Goal: Information Seeking & Learning: Learn about a topic

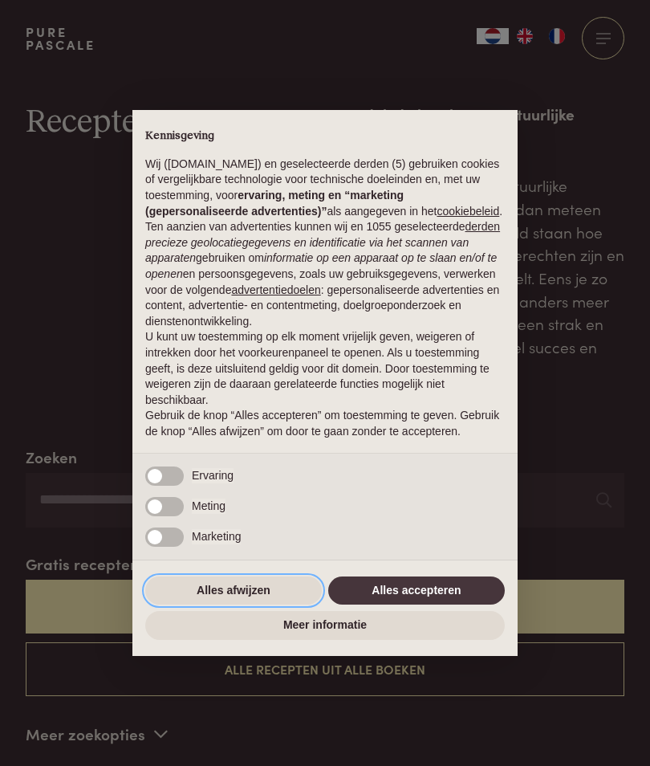
click at [262, 599] on button "Alles afwijzen" at bounding box center [233, 590] width 177 height 29
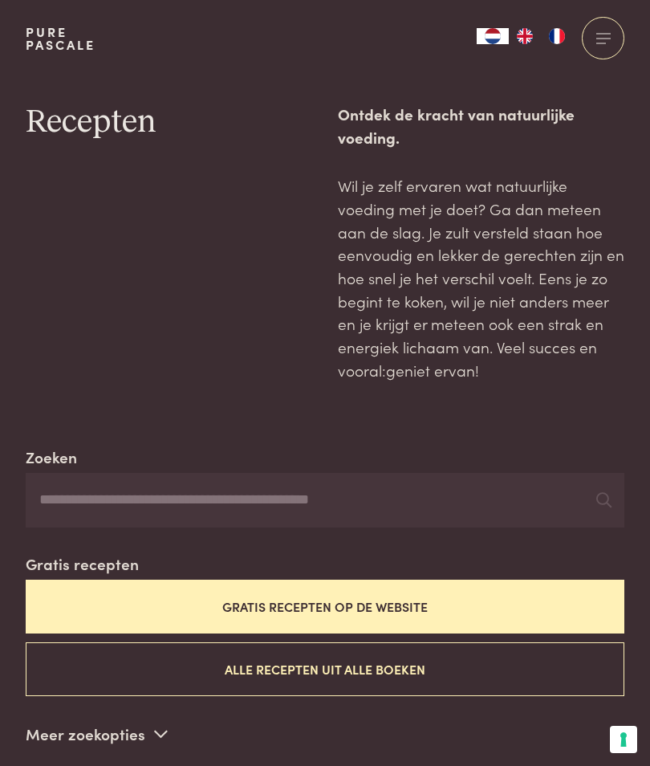
click at [549, 599] on button "Gratis recepten op de website" at bounding box center [325, 607] width 599 height 54
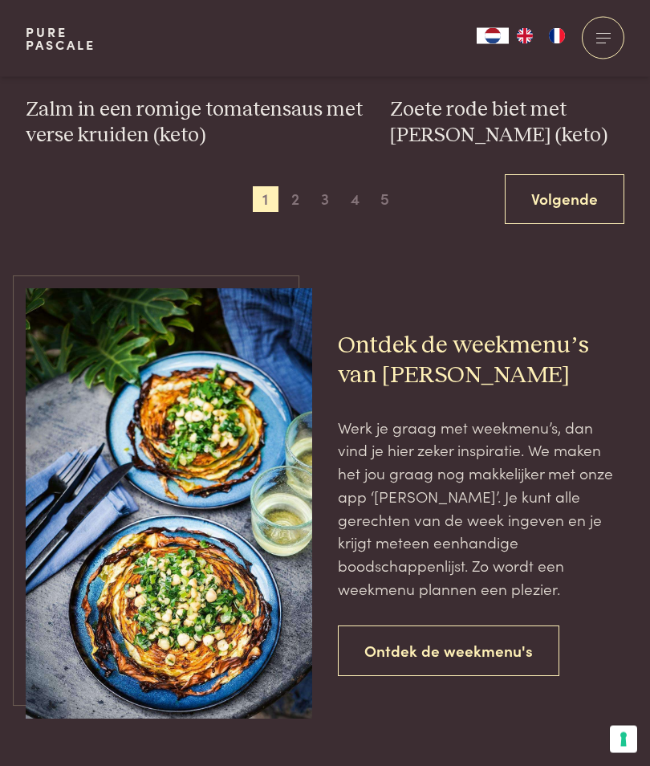
scroll to position [2585, 0]
click at [521, 639] on link "Ontdek de weekmenu's" at bounding box center [449, 650] width 222 height 51
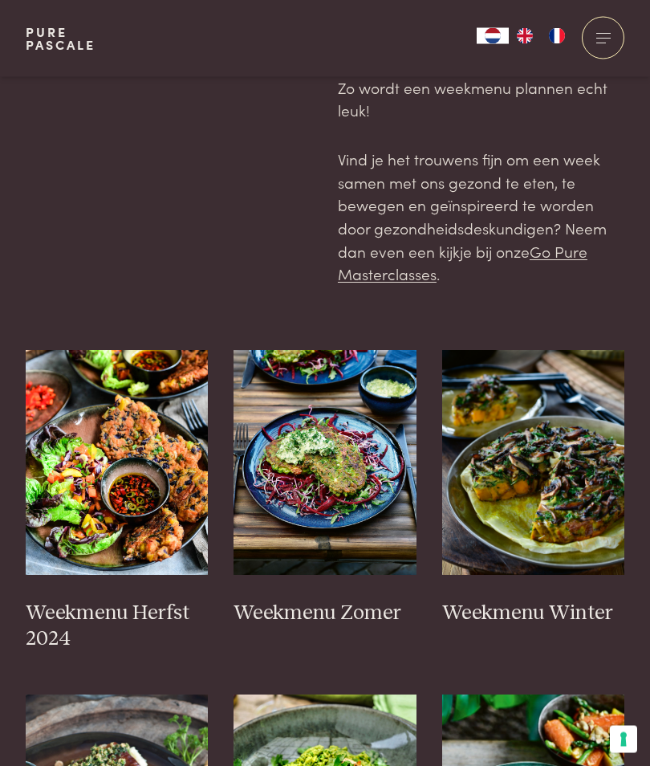
scroll to position [258, 0]
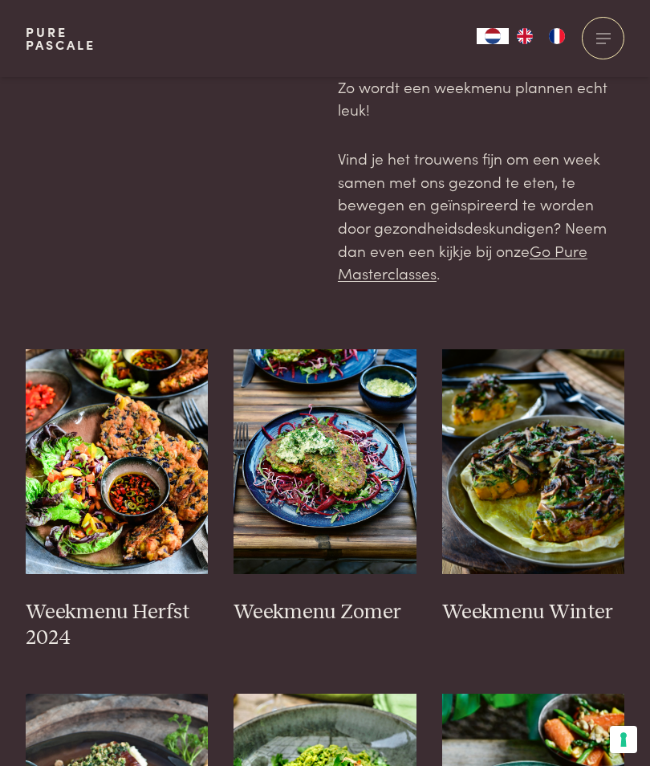
click at [102, 527] on img at bounding box center [117, 461] width 183 height 225
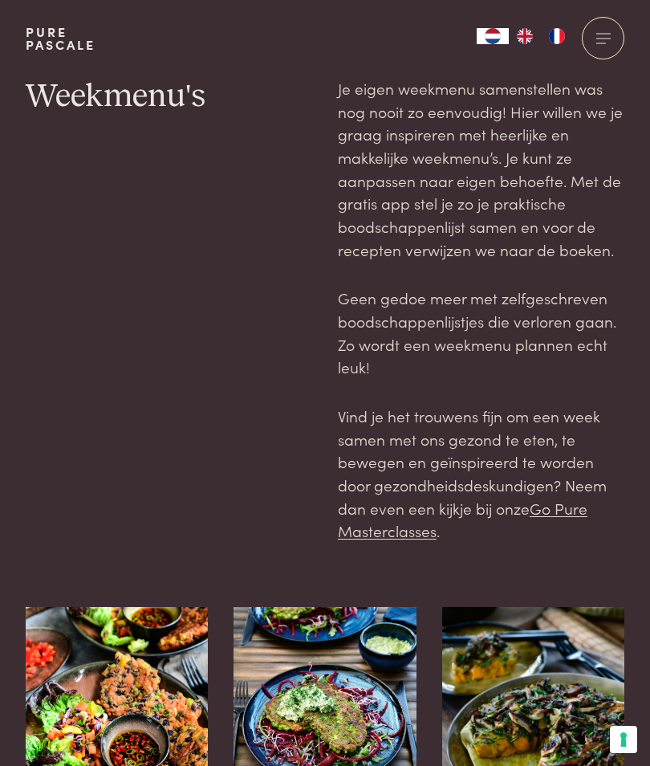
click at [601, 22] on div at bounding box center [603, 38] width 43 height 43
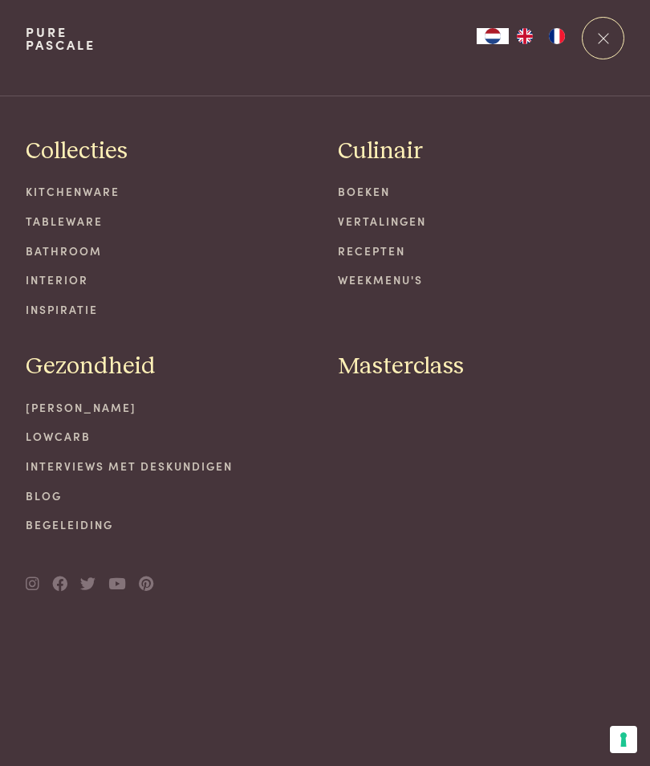
click at [397, 249] on link "Recepten" at bounding box center [481, 250] width 287 height 17
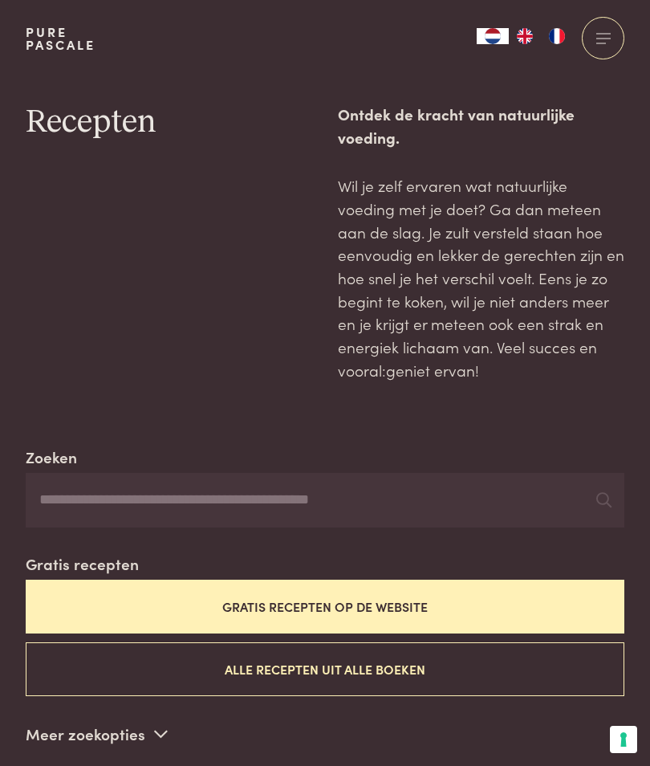
click at [531, 596] on button "Gratis recepten op de website" at bounding box center [325, 607] width 599 height 54
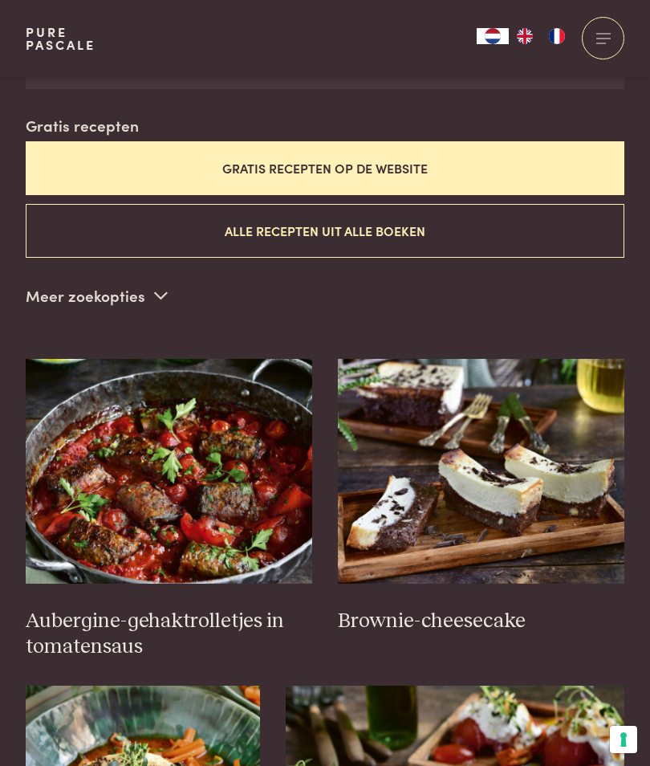
scroll to position [439, 0]
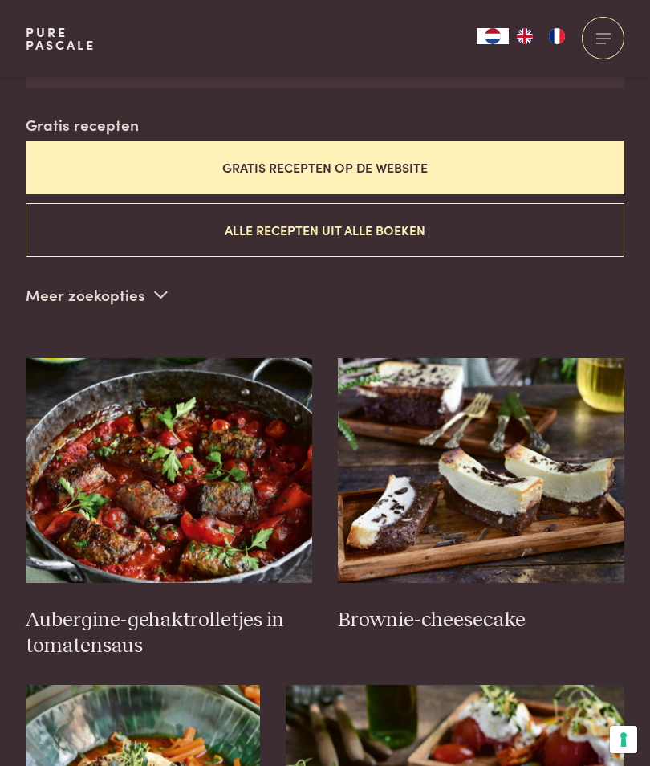
click at [157, 287] on icon at bounding box center [161, 294] width 14 height 15
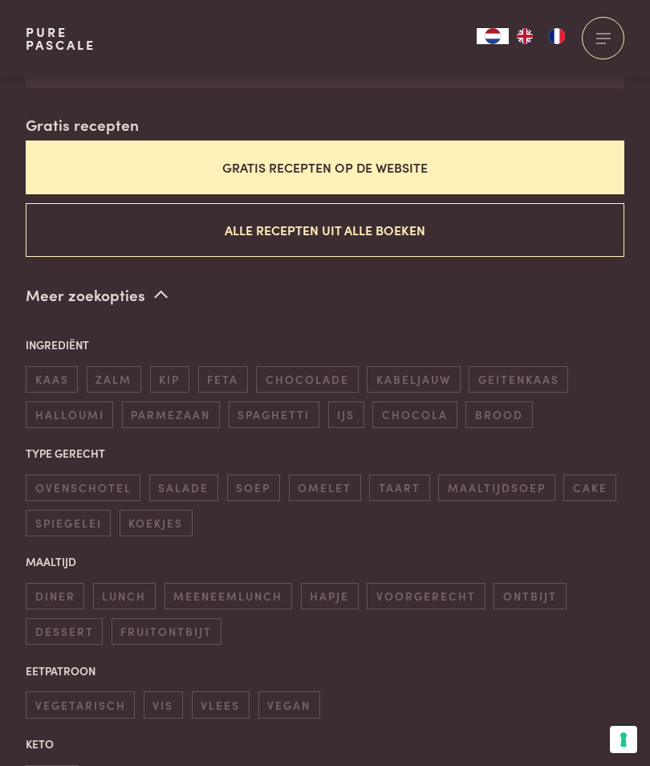
click at [112, 474] on span "ovenschotel" at bounding box center [83, 487] width 115 height 26
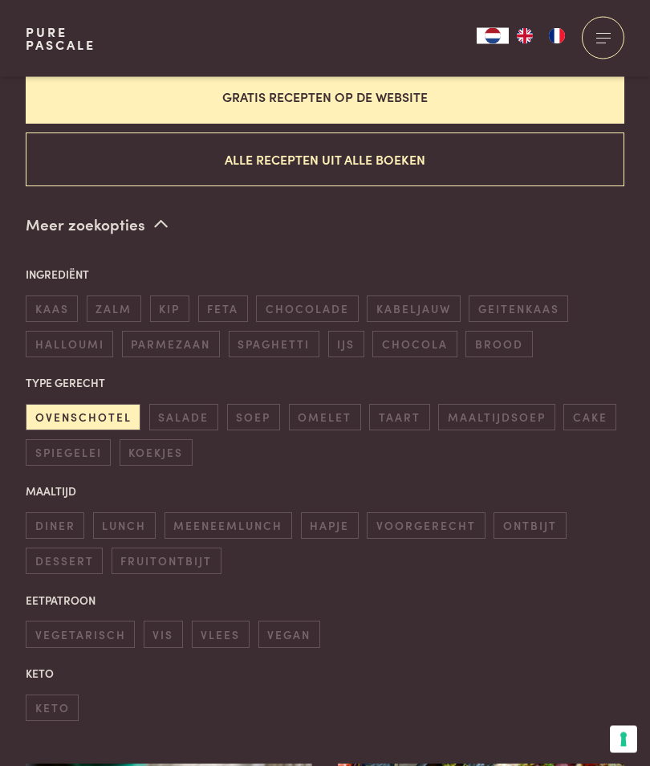
scroll to position [512, 0]
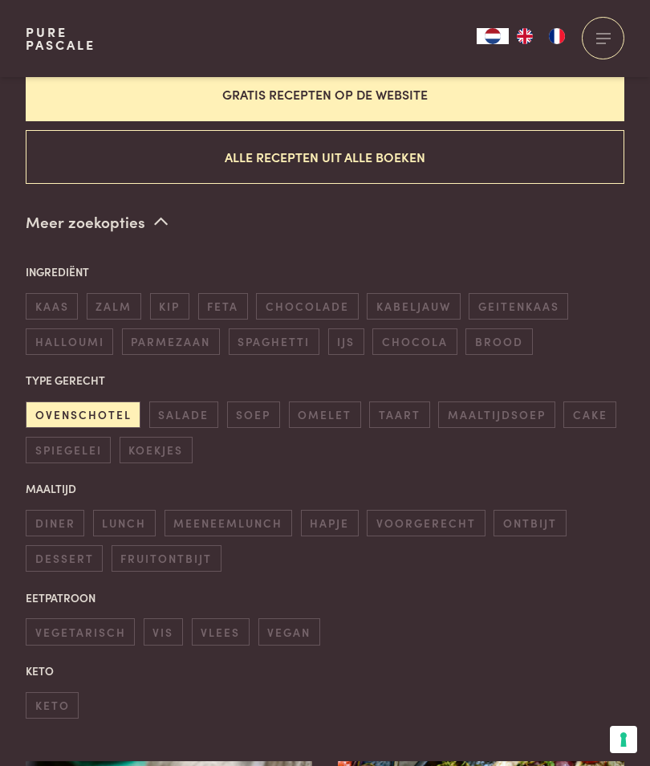
click at [71, 510] on span "diner" at bounding box center [55, 523] width 59 height 26
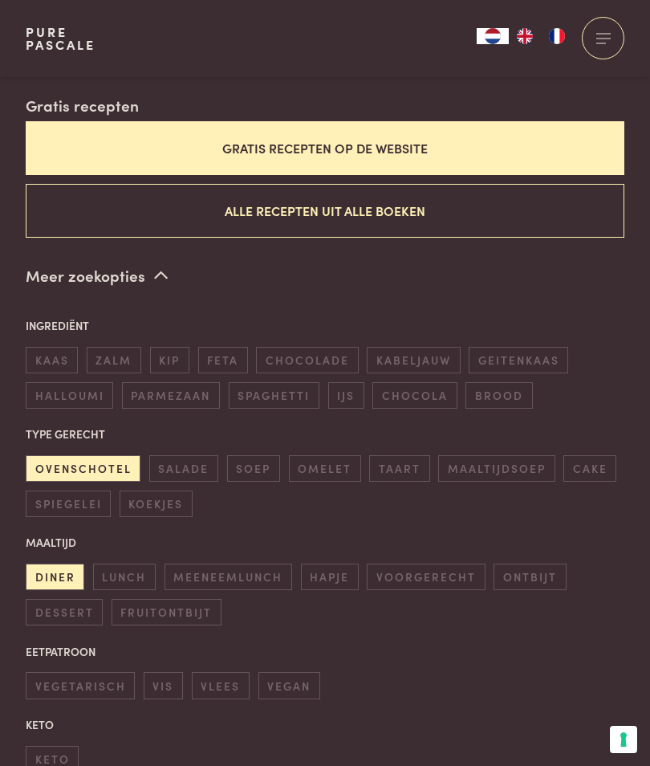
scroll to position [439, 0]
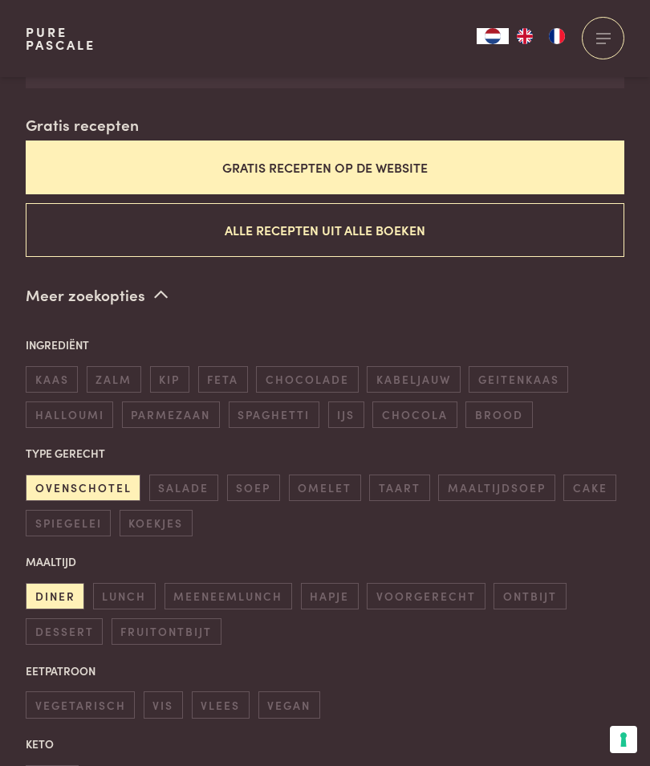
click at [99, 474] on span "ovenschotel" at bounding box center [83, 487] width 115 height 26
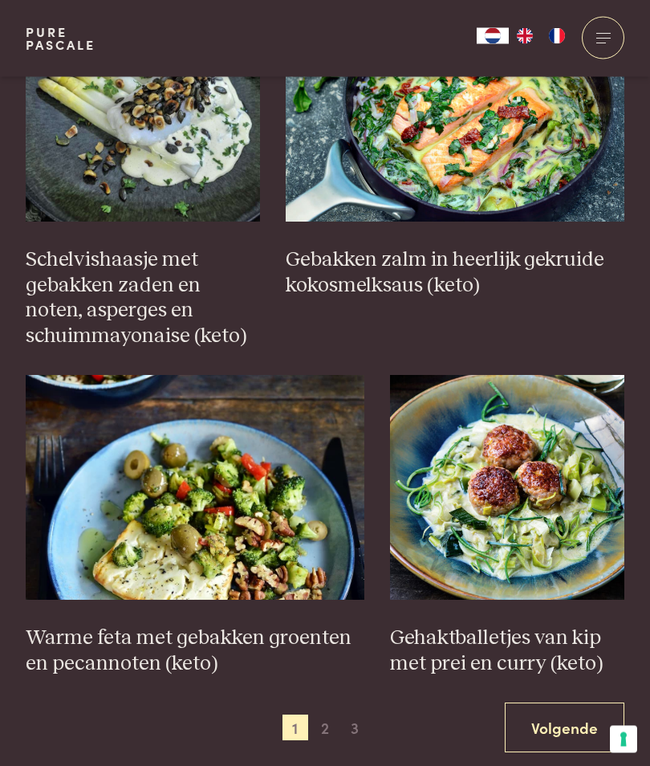
scroll to position [2610, 0]
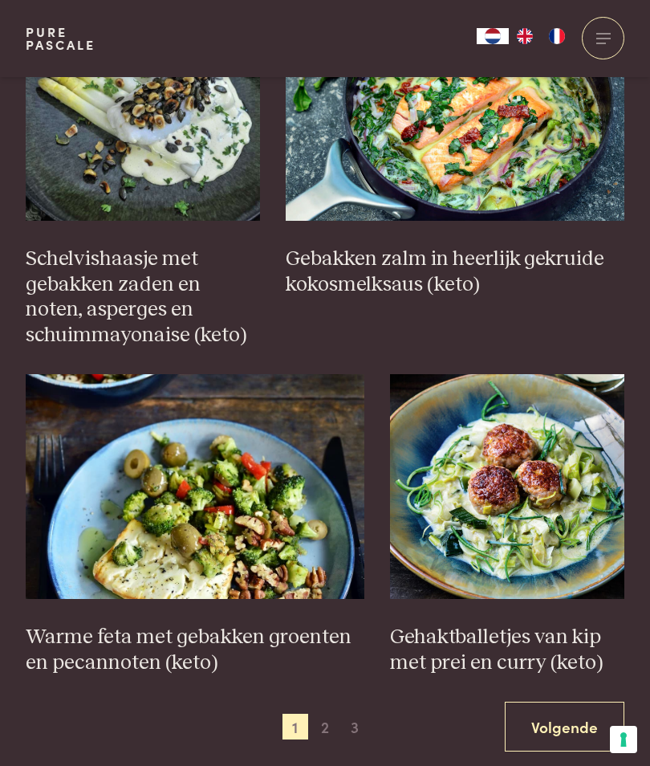
click at [579, 702] on link "Volgende" at bounding box center [565, 727] width 120 height 51
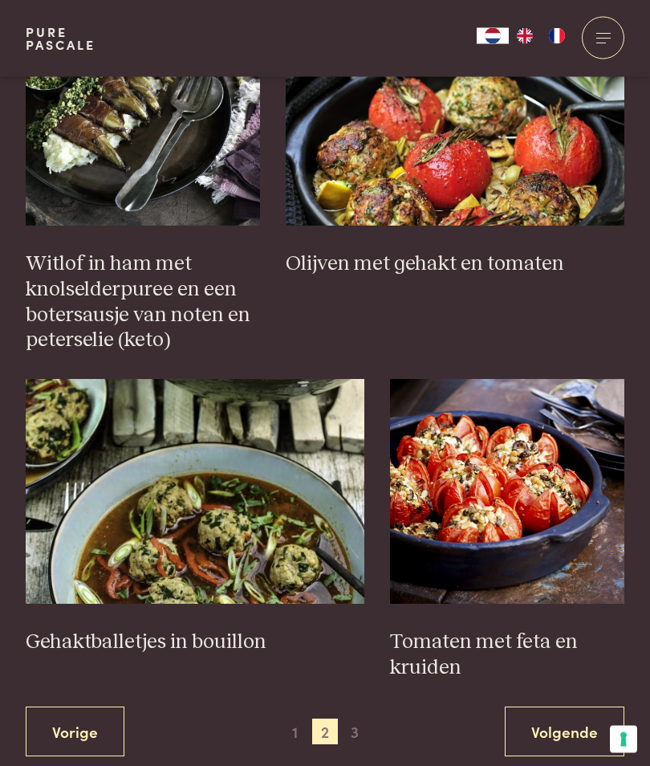
scroll to position [2591, 0]
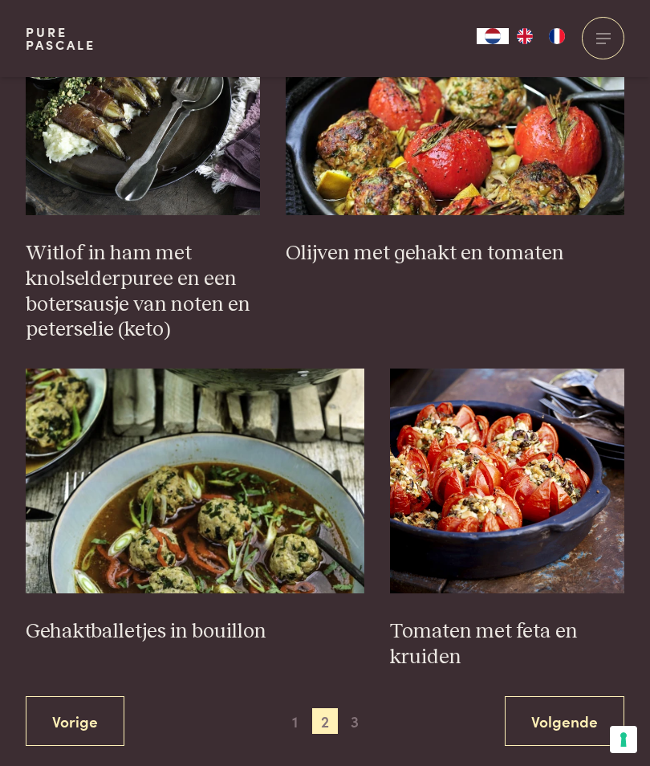
click at [585, 704] on link "Volgende" at bounding box center [565, 721] width 120 height 51
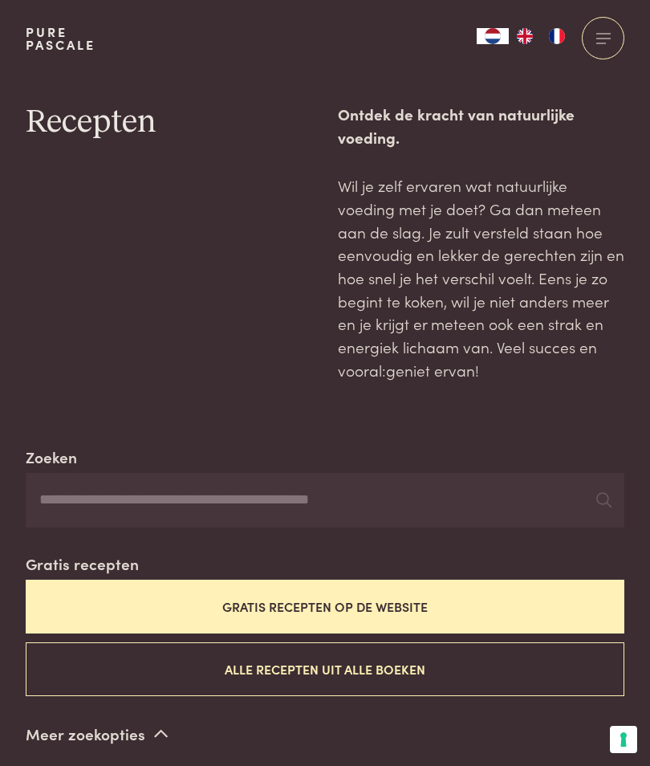
click at [244, 506] on input "Zoeken" at bounding box center [325, 500] width 599 height 55
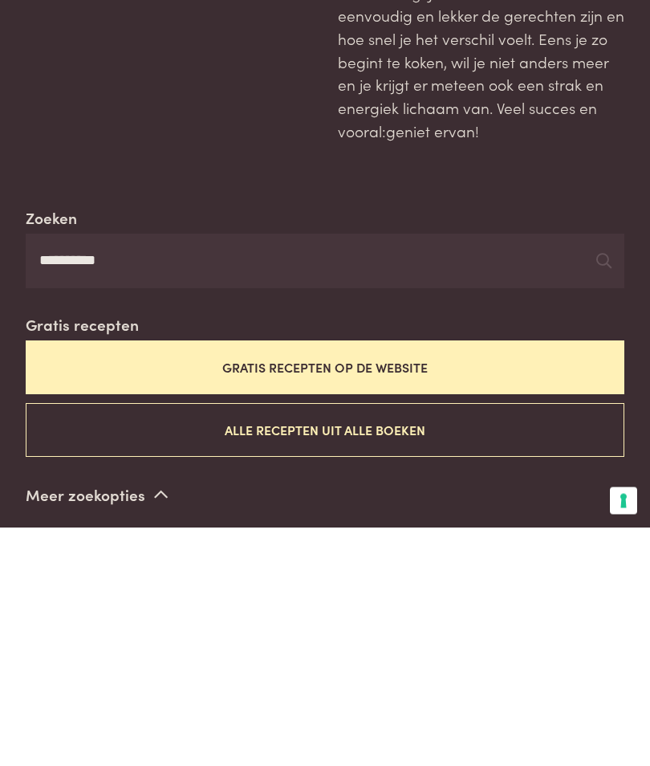
type input "**********"
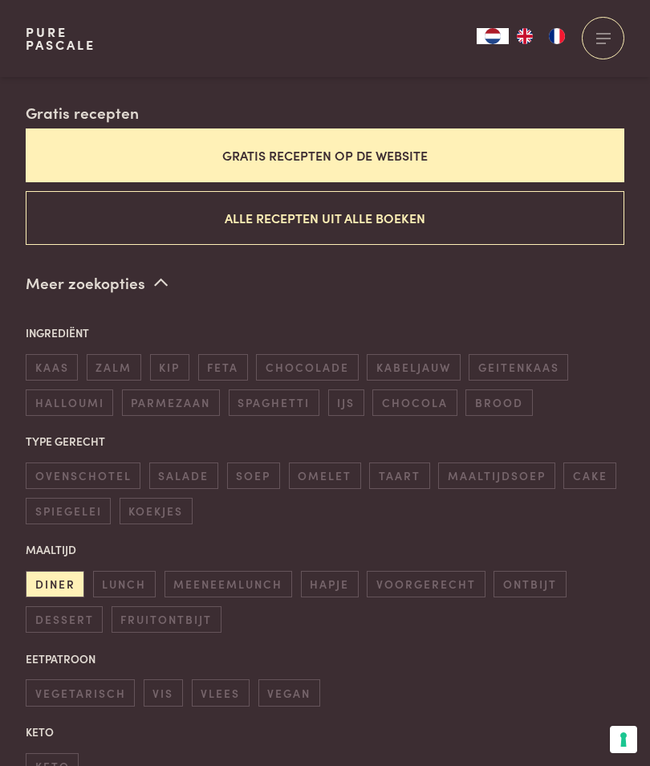
scroll to position [429, 0]
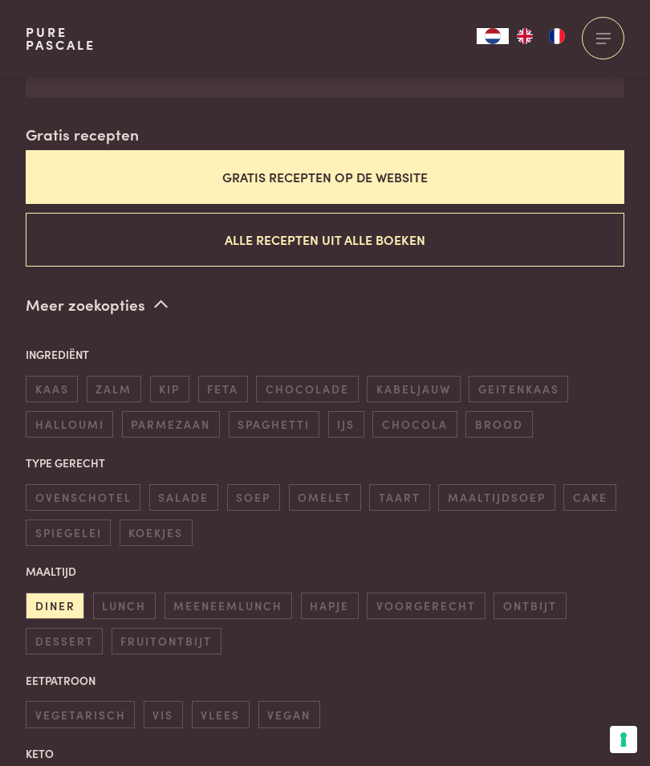
click at [466, 222] on button "Alle recepten uit alle boeken" at bounding box center [325, 240] width 599 height 54
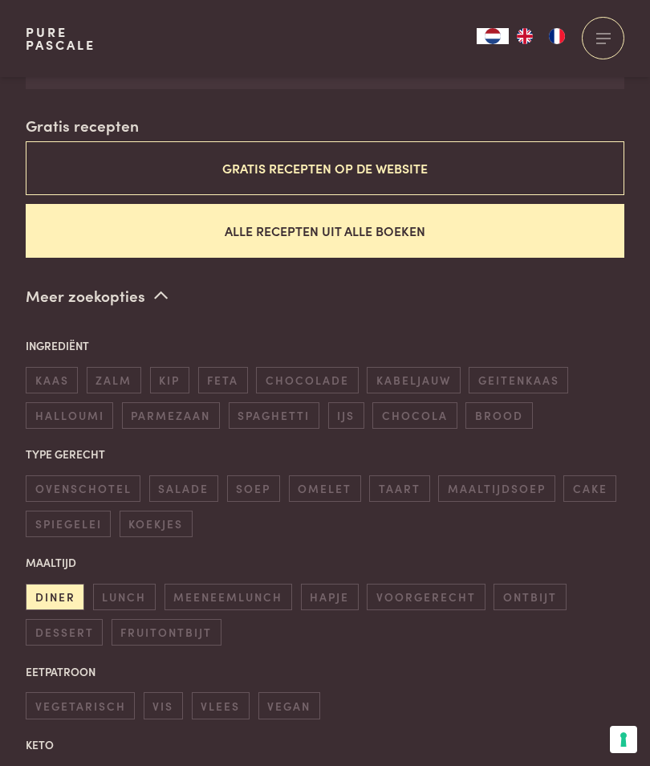
scroll to position [439, 0]
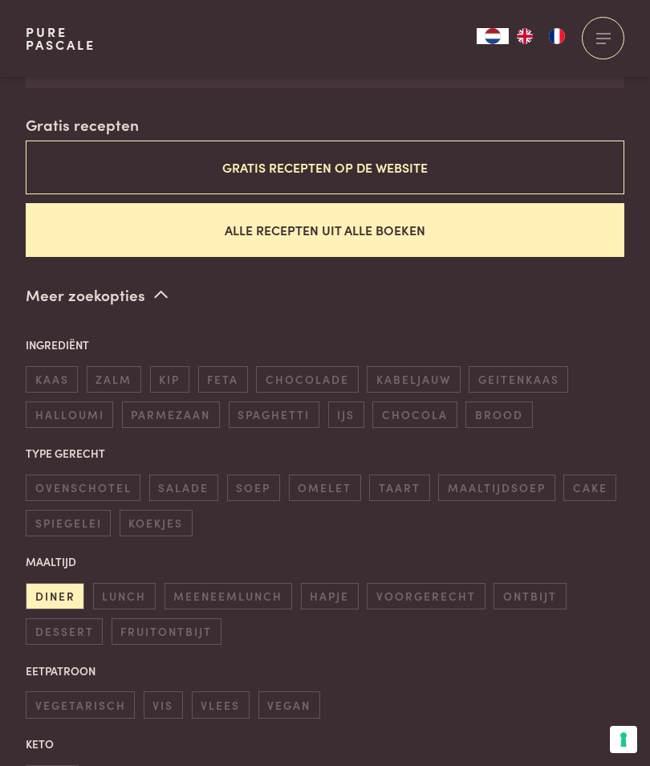
click at [63, 588] on span "diner" at bounding box center [55, 596] width 59 height 26
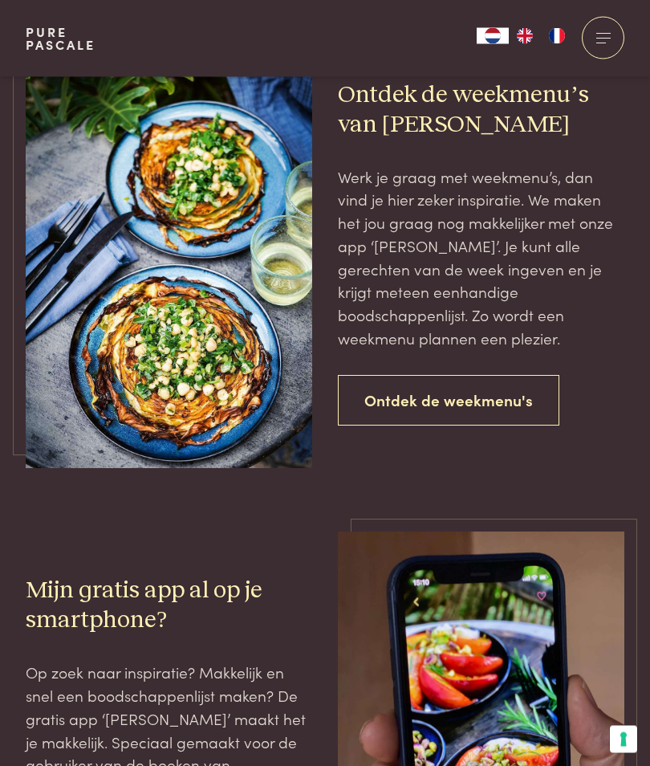
scroll to position [1411, 0]
